Goal: Communication & Community: Answer question/provide support

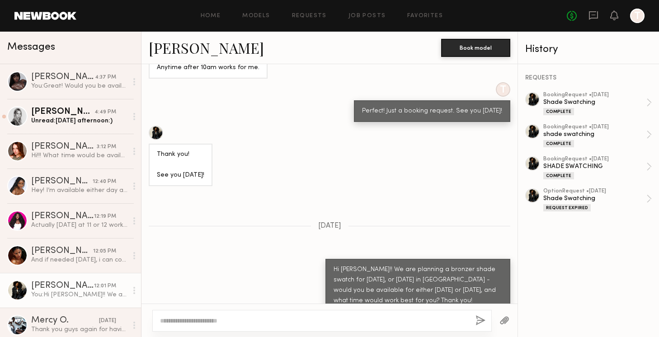
scroll to position [578, 0]
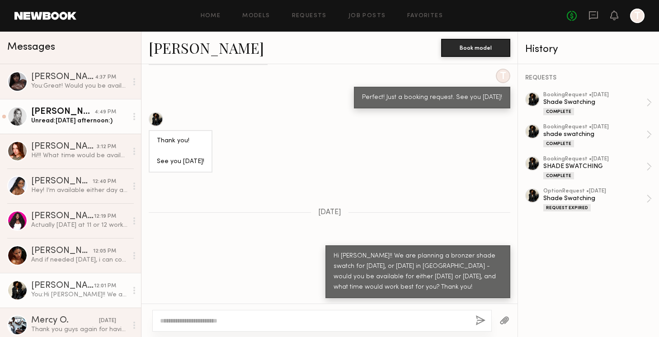
click at [52, 121] on div "Unread: [DATE] afternoon:)" at bounding box center [79, 121] width 96 height 9
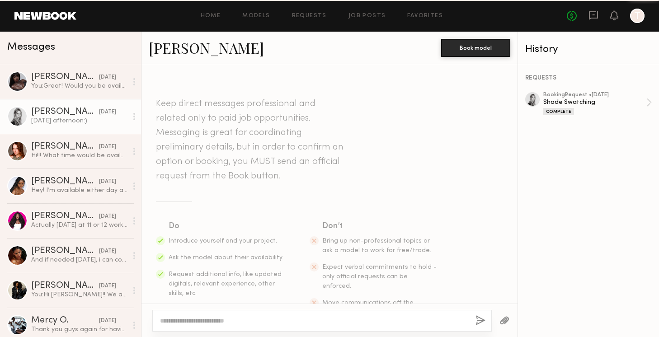
scroll to position [855, 0]
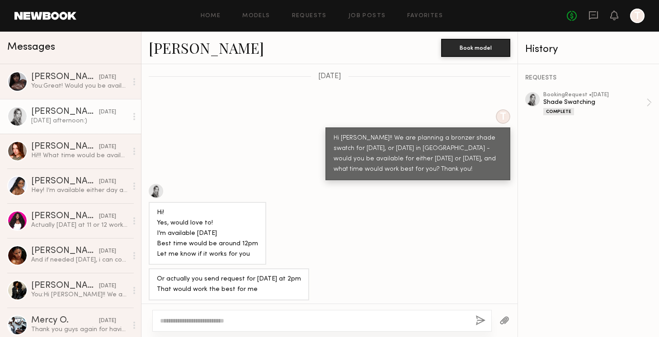
click at [183, 324] on textarea at bounding box center [314, 320] width 308 height 9
type textarea "*"
click at [160, 321] on textarea "**********" at bounding box center [314, 320] width 308 height 9
click at [302, 316] on div "**********" at bounding box center [322, 321] width 340 height 22
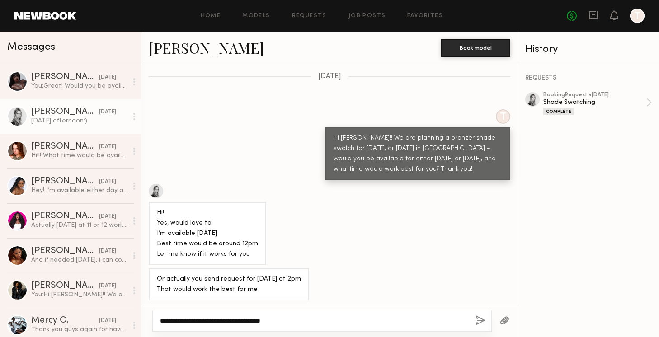
click at [296, 318] on textarea "**********" at bounding box center [314, 320] width 308 height 9
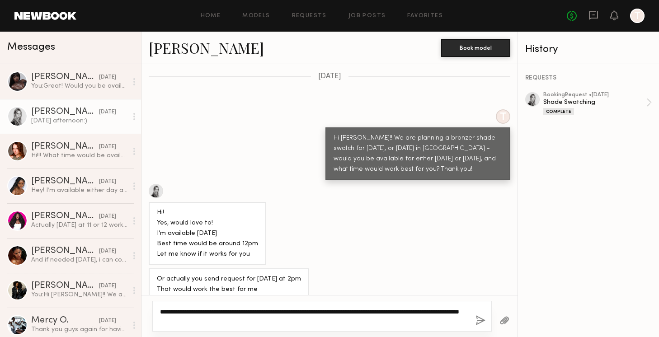
type textarea "**********"
click at [478, 321] on button "button" at bounding box center [481, 321] width 10 height 11
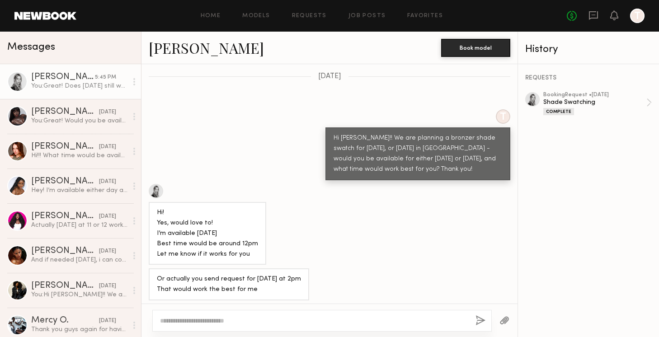
scroll to position [970, 0]
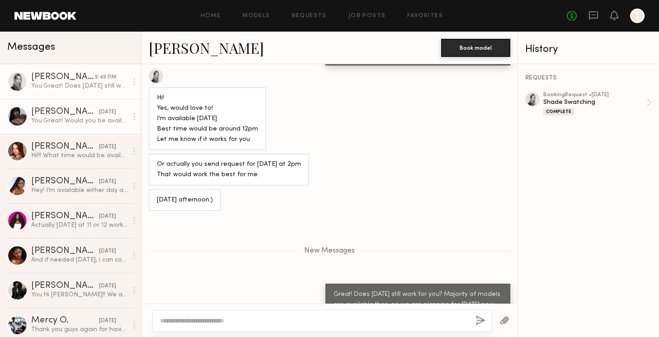
click at [92, 123] on div "You: Great! Would you be available at all [DATE]?" at bounding box center [79, 121] width 96 height 9
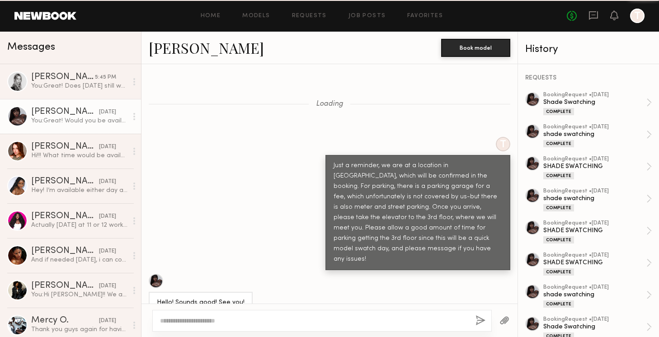
scroll to position [503, 0]
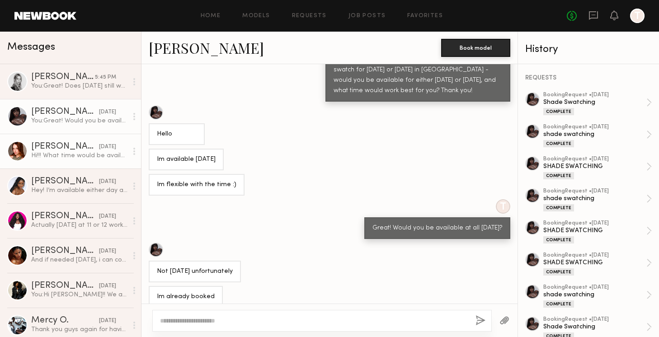
click at [80, 160] on link "[PERSON_NAME] [DATE] Hi!!! What time would be available for [DATE]? I could do …" at bounding box center [70, 151] width 141 height 35
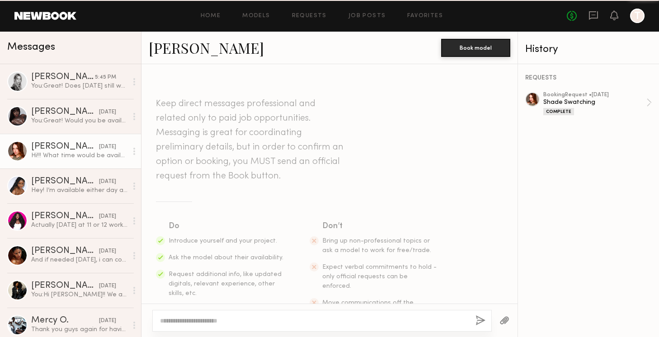
scroll to position [714, 0]
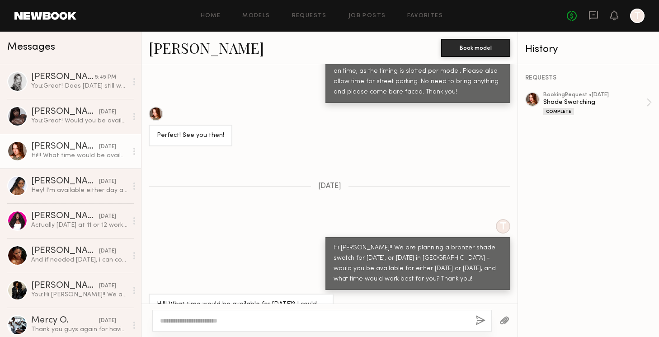
click at [241, 316] on div at bounding box center [322, 321] width 340 height 22
click at [218, 310] on div at bounding box center [322, 321] width 340 height 22
click at [222, 322] on textarea at bounding box center [314, 320] width 308 height 9
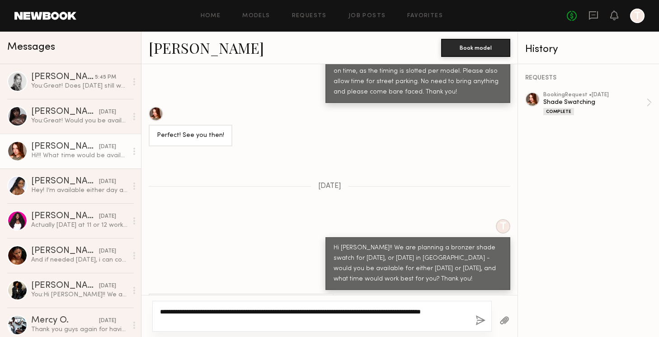
type textarea "**********"
click at [482, 322] on button "button" at bounding box center [481, 321] width 10 height 11
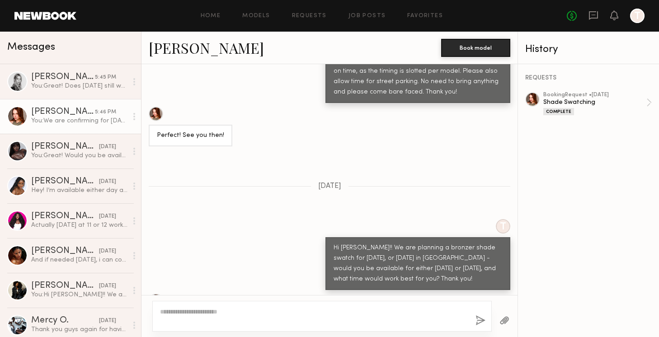
scroll to position [847, 0]
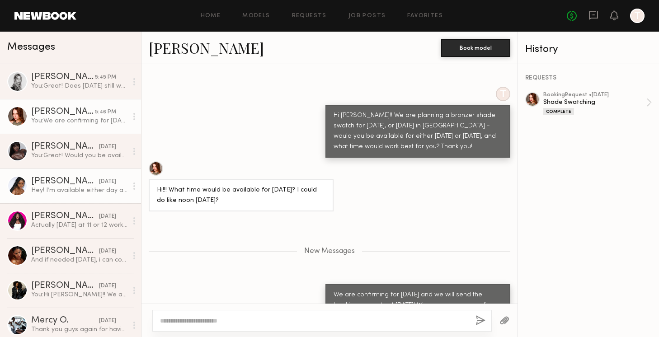
click at [74, 184] on div "[PERSON_NAME]" at bounding box center [65, 181] width 68 height 9
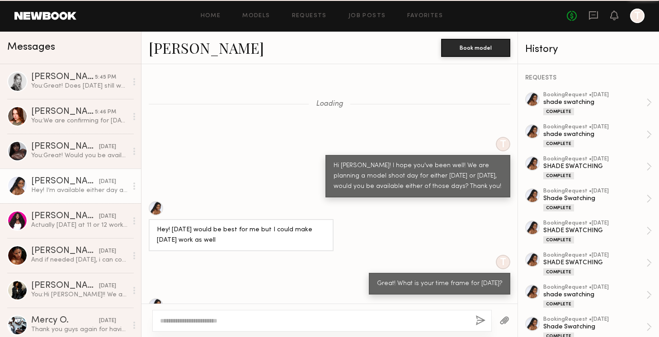
scroll to position [483, 0]
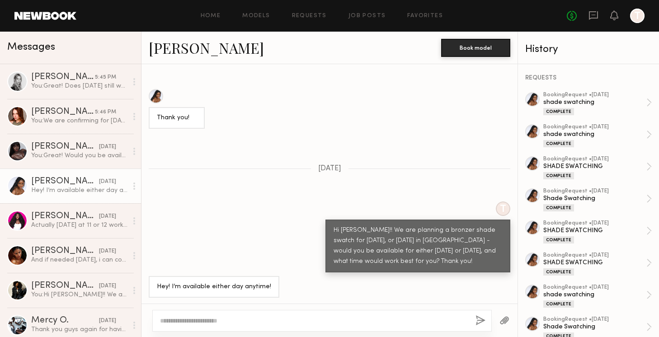
drag, startPoint x: 181, startPoint y: 321, endPoint x: 175, endPoint y: 317, distance: 6.9
click at [181, 321] on textarea at bounding box center [314, 320] width 308 height 9
type textarea "**********"
click at [481, 322] on button "button" at bounding box center [481, 321] width 10 height 11
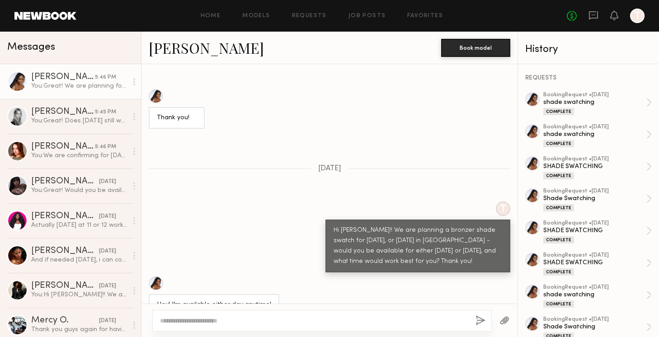
scroll to position [605, 0]
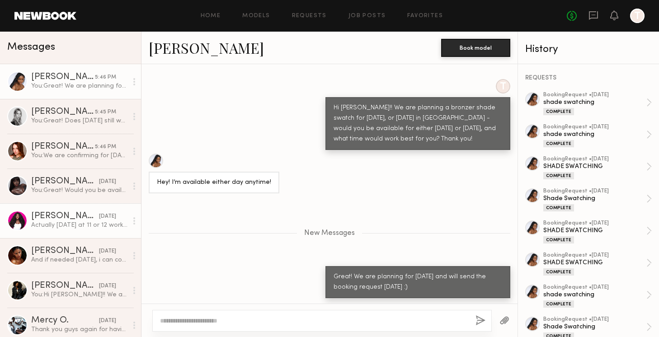
click at [61, 225] on div "Actually [DATE] at 11 or 12 works too so whichever fits your schedule best" at bounding box center [79, 225] width 96 height 9
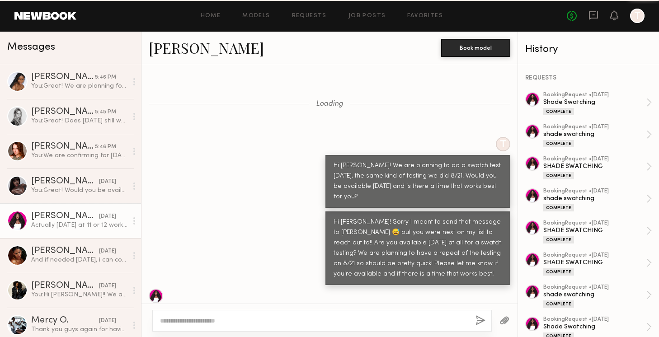
scroll to position [417, 0]
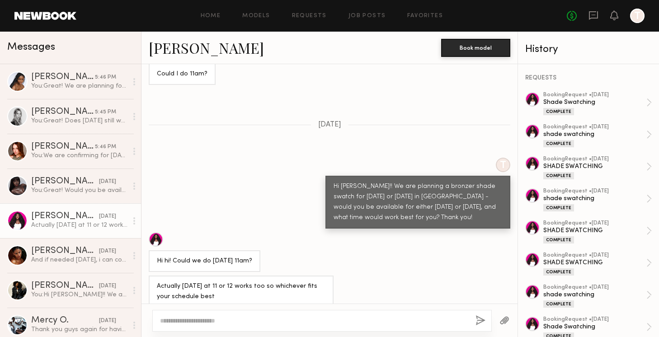
click at [191, 321] on textarea at bounding box center [314, 320] width 308 height 9
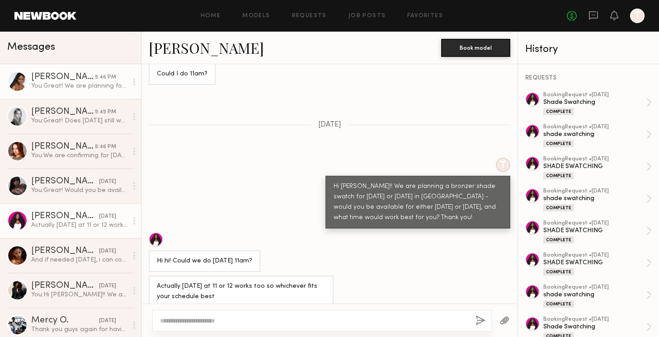
click at [75, 84] on div "You: Great! We are planning for [DATE] and will send the booking request [DATE]…" at bounding box center [79, 86] width 96 height 9
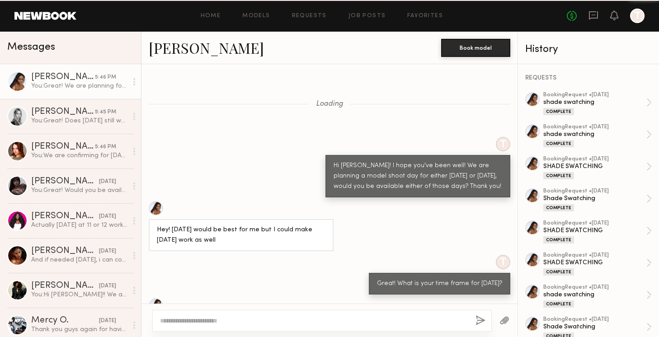
scroll to position [537, 0]
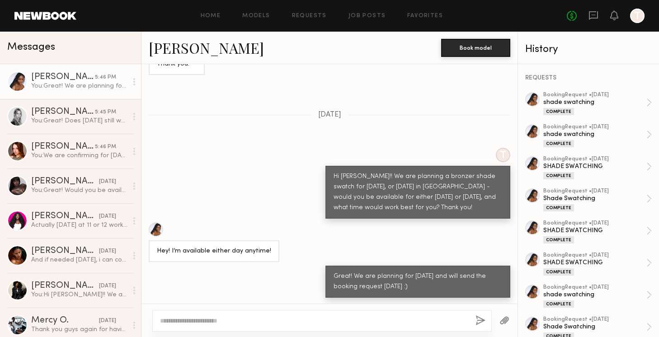
drag, startPoint x: 410, startPoint y: 284, endPoint x: 338, endPoint y: 277, distance: 71.8
click at [334, 276] on div "Great! We are planning for [DATE] and will send the booking request [DATE] :)" at bounding box center [418, 282] width 169 height 21
copy div "Great! We are planning for [DATE] and will send the booking request [DATE] :)"
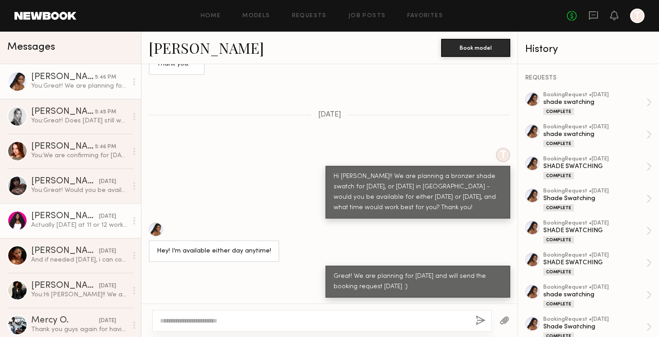
click at [77, 219] on div "[PERSON_NAME]" at bounding box center [65, 216] width 68 height 9
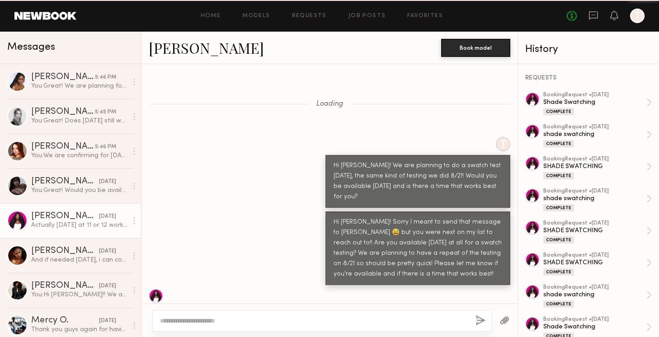
scroll to position [417, 0]
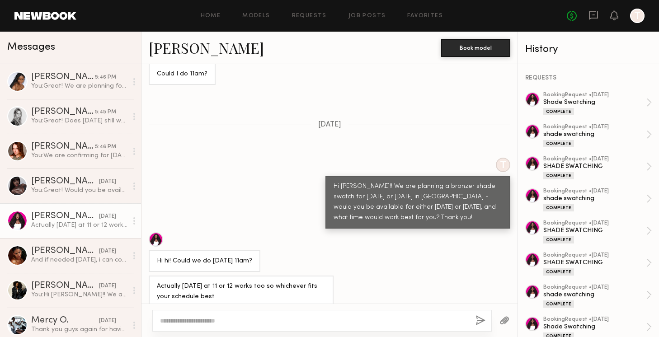
click at [186, 315] on div at bounding box center [322, 321] width 340 height 22
click at [163, 321] on textarea at bounding box center [314, 320] width 308 height 9
paste textarea "**********"
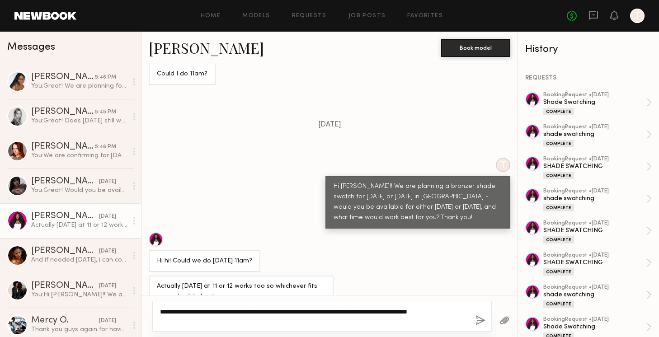
type textarea "**********"
click at [481, 321] on button "button" at bounding box center [481, 321] width 10 height 11
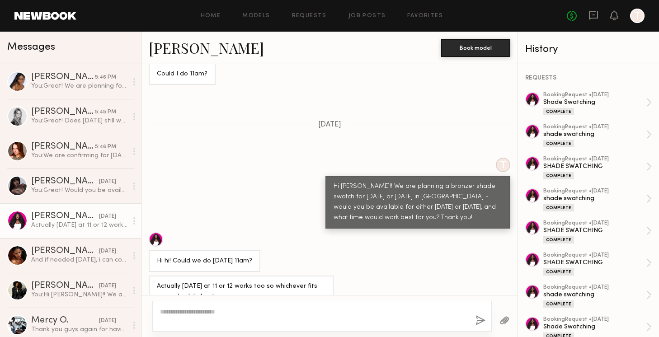
scroll to position [521, 0]
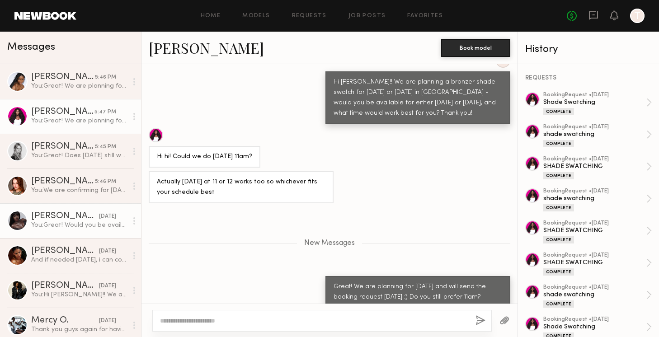
click at [74, 225] on div "You: Great! Would you be available at all [DATE]?" at bounding box center [79, 225] width 96 height 9
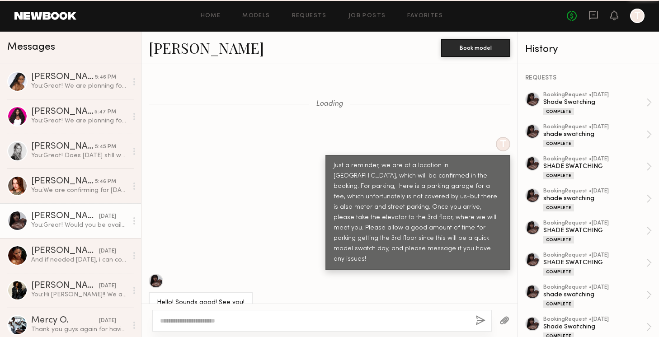
scroll to position [503, 0]
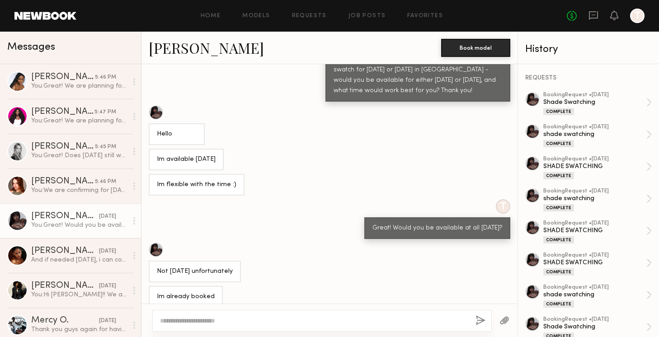
click at [210, 322] on textarea at bounding box center [314, 320] width 308 height 9
type textarea "**********"
drag, startPoint x: 204, startPoint y: 321, endPoint x: 151, endPoint y: 319, distance: 53.8
click at [151, 320] on div "**********" at bounding box center [330, 320] width 376 height 33
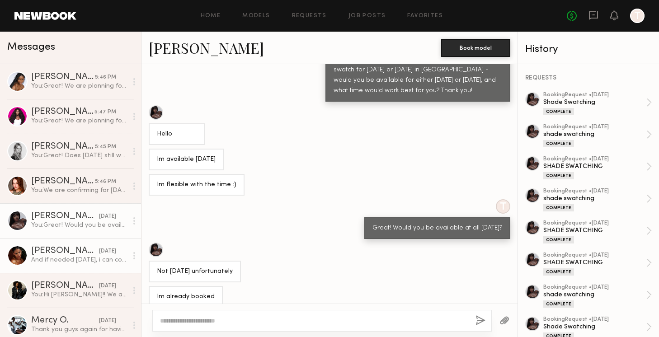
click at [61, 259] on div "And if needed [DATE], i can come anytime between 1 and 4:30" at bounding box center [79, 260] width 96 height 9
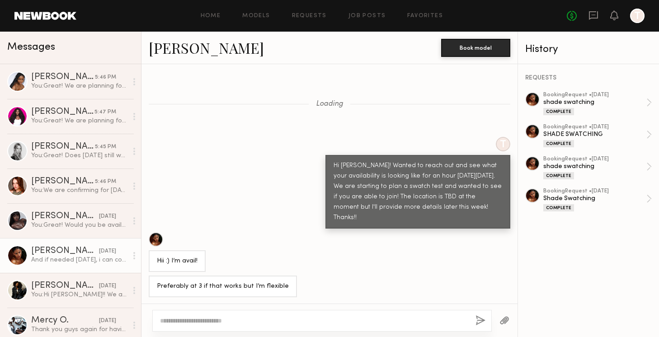
scroll to position [575, 0]
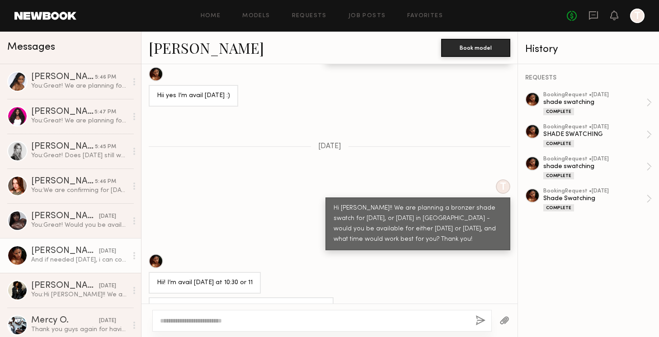
click at [234, 321] on textarea at bounding box center [314, 320] width 308 height 9
type textarea "**********"
click at [480, 321] on button "button" at bounding box center [481, 321] width 10 height 11
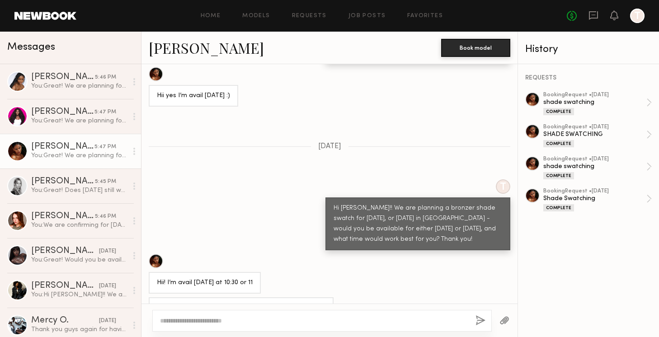
scroll to position [680, 0]
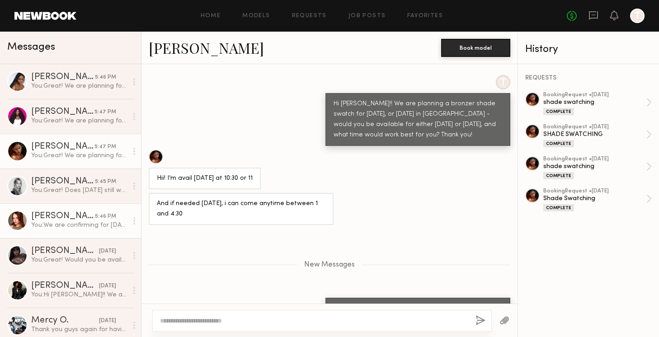
click at [69, 225] on div "You: We are confirming for [DATE] and we will send the booking request out [DAT…" at bounding box center [79, 225] width 96 height 9
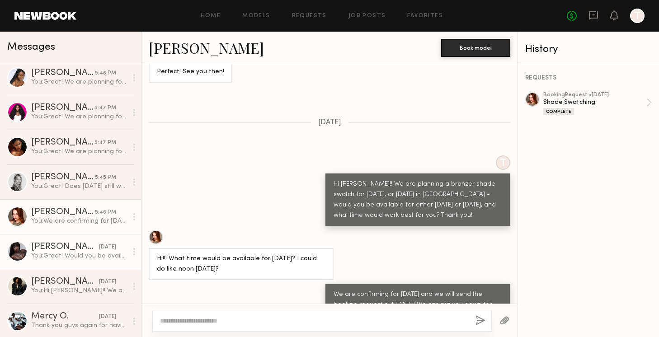
scroll to position [6, 0]
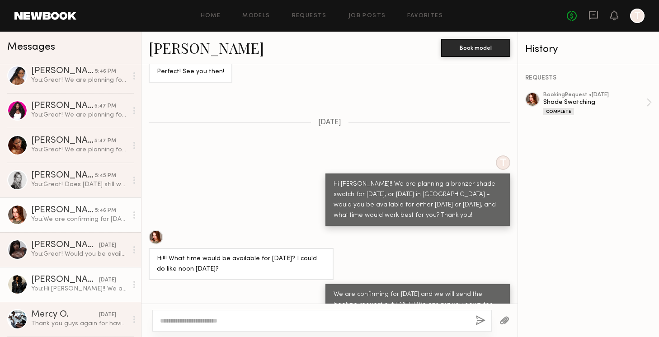
click at [66, 278] on div "[PERSON_NAME]" at bounding box center [65, 280] width 68 height 9
